Goal: Information Seeking & Learning: Compare options

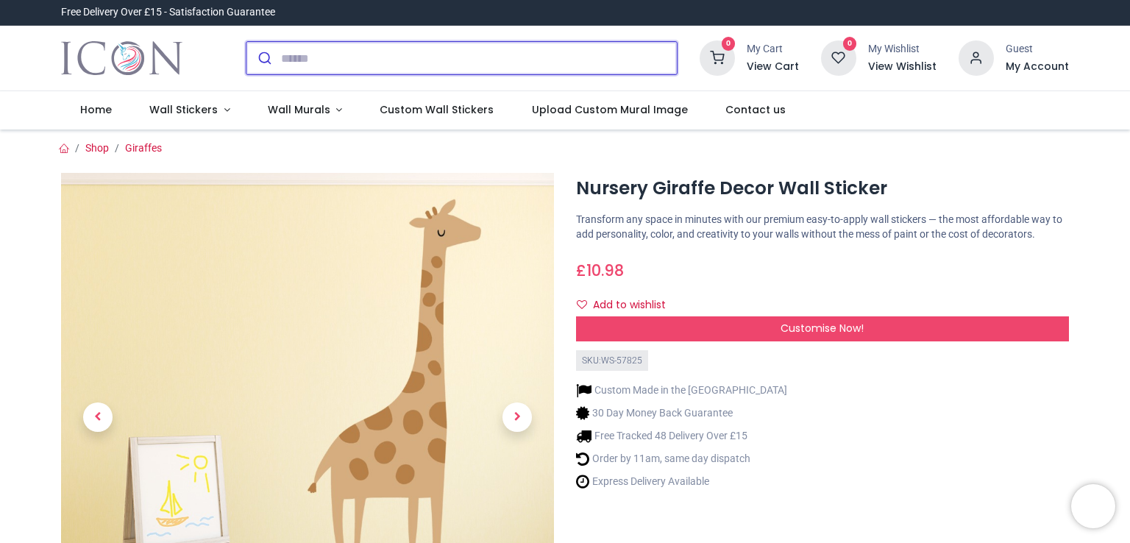
click at [304, 48] on input "search" at bounding box center [479, 58] width 396 height 32
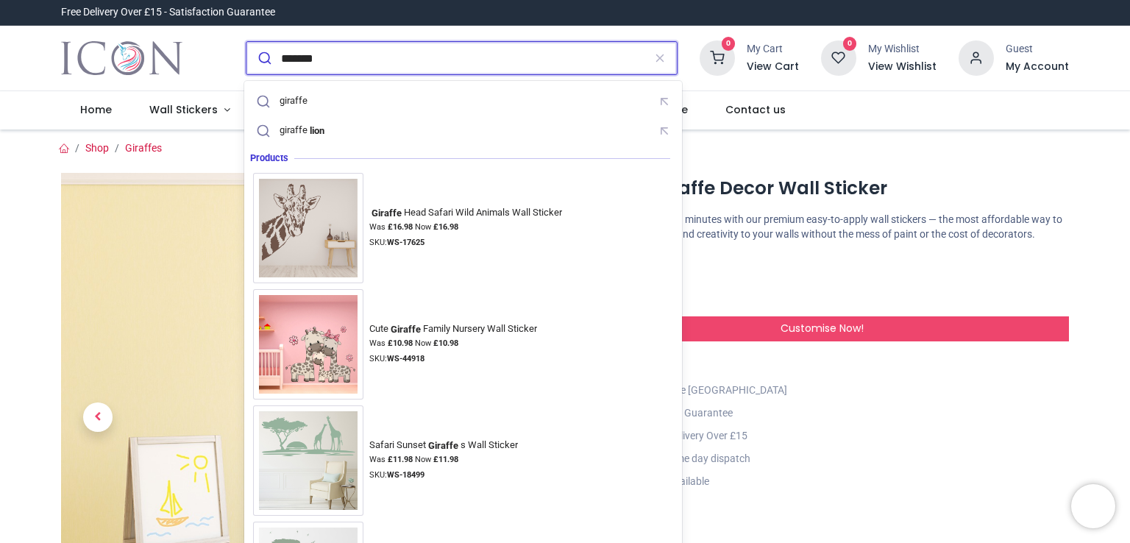
type input "*******"
click at [246, 42] on button "submit" at bounding box center [263, 58] width 35 height 32
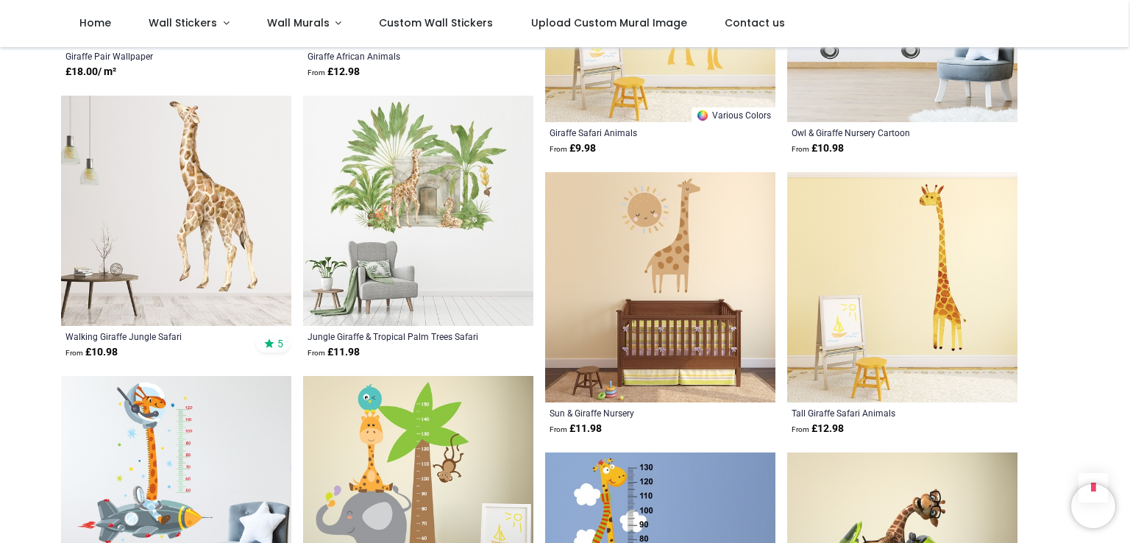
scroll to position [1177, 0]
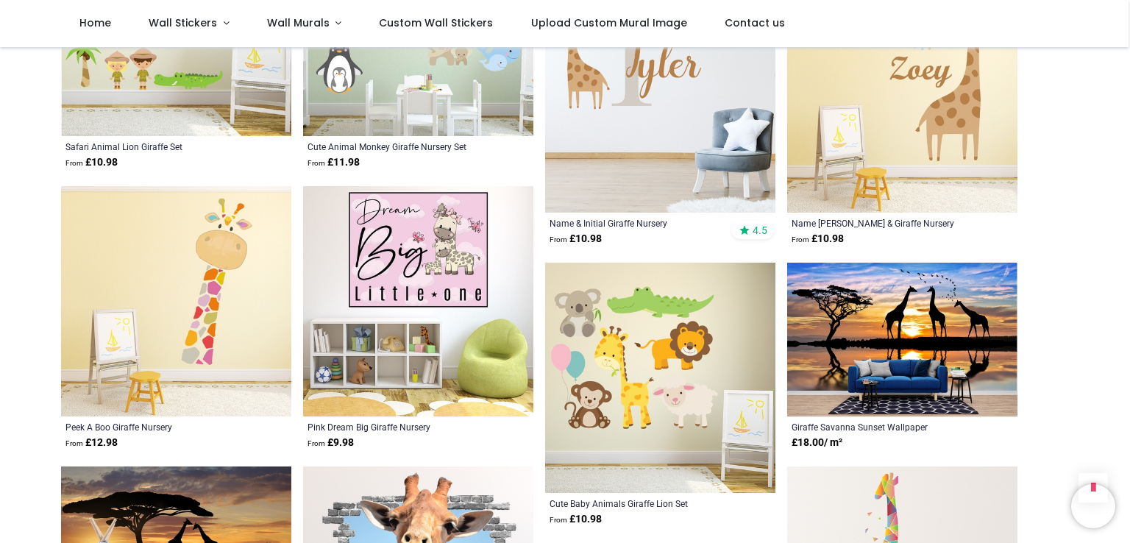
scroll to position [2206, 0]
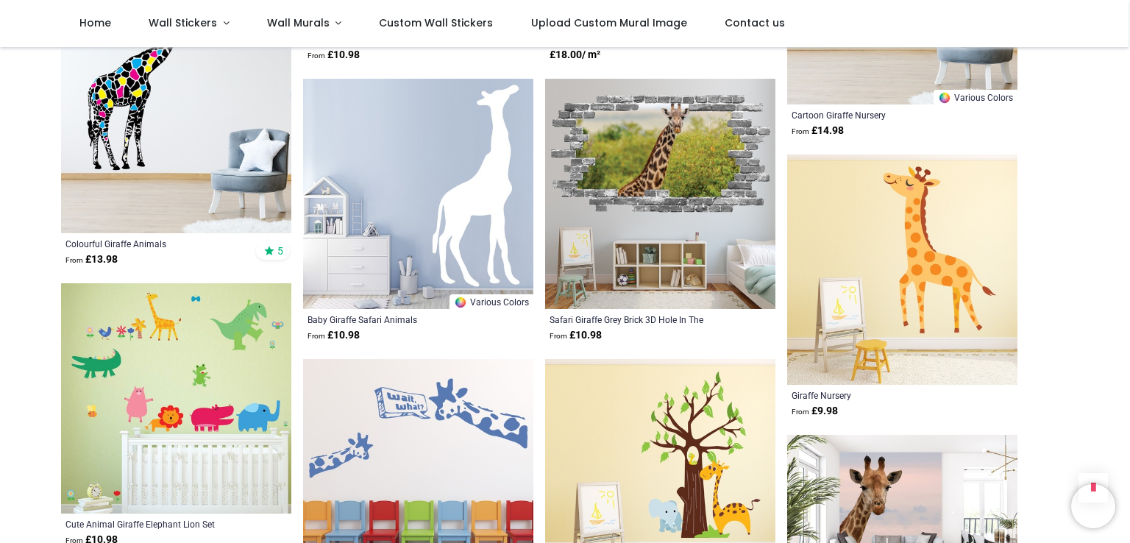
scroll to position [4795, 0]
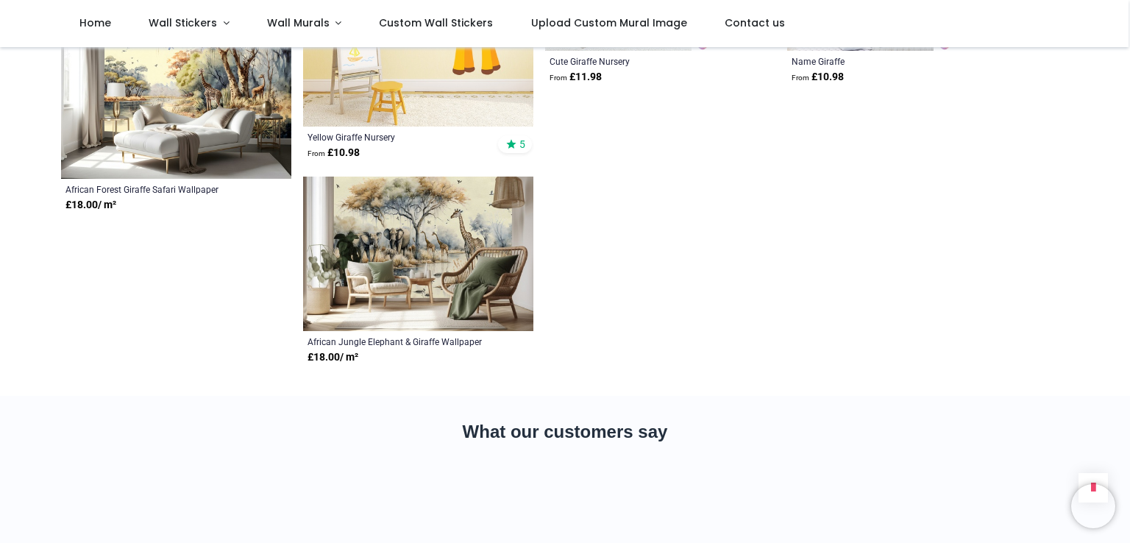
scroll to position [6090, 0]
